Goal: Navigation & Orientation: Go to known website

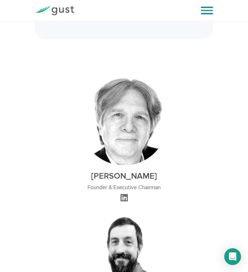
scroll to position [501, 0]
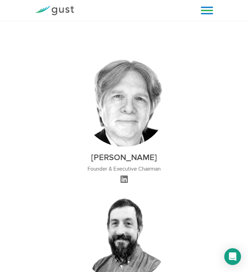
click at [123, 175] on icon at bounding box center [123, 179] width 7 height 8
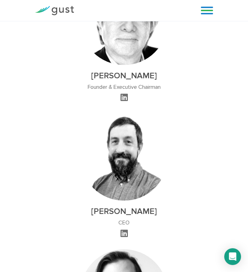
scroll to position [631, 0]
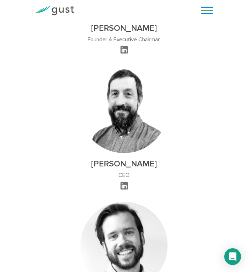
click at [125, 181] on icon at bounding box center [123, 185] width 7 height 8
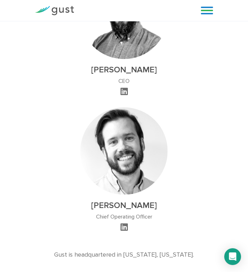
scroll to position [713, 0]
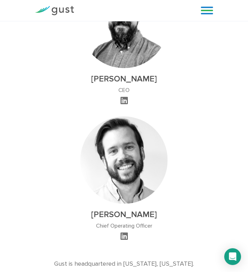
click at [124, 232] on icon at bounding box center [123, 236] width 7 height 8
